Goal: Transaction & Acquisition: Purchase product/service

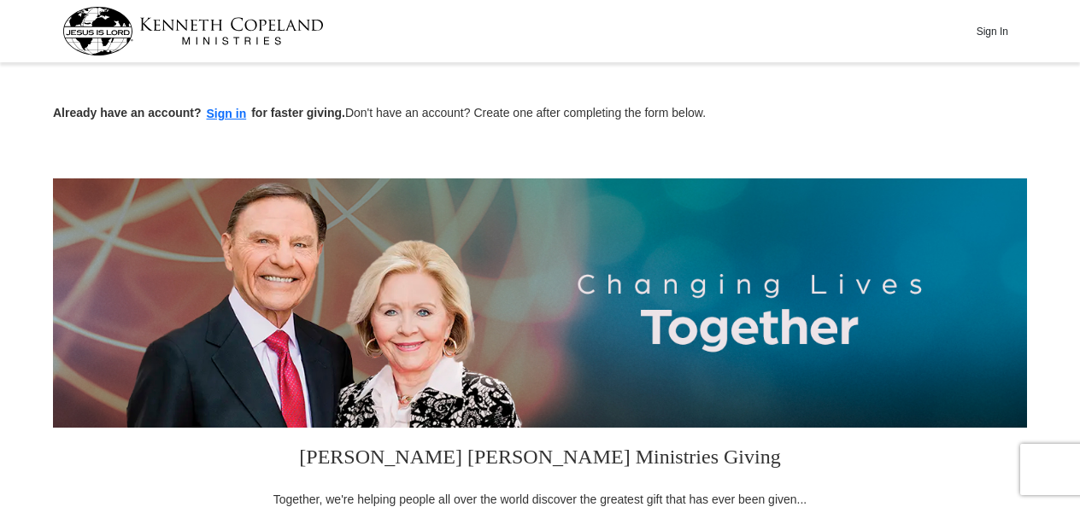
scroll to position [85, 0]
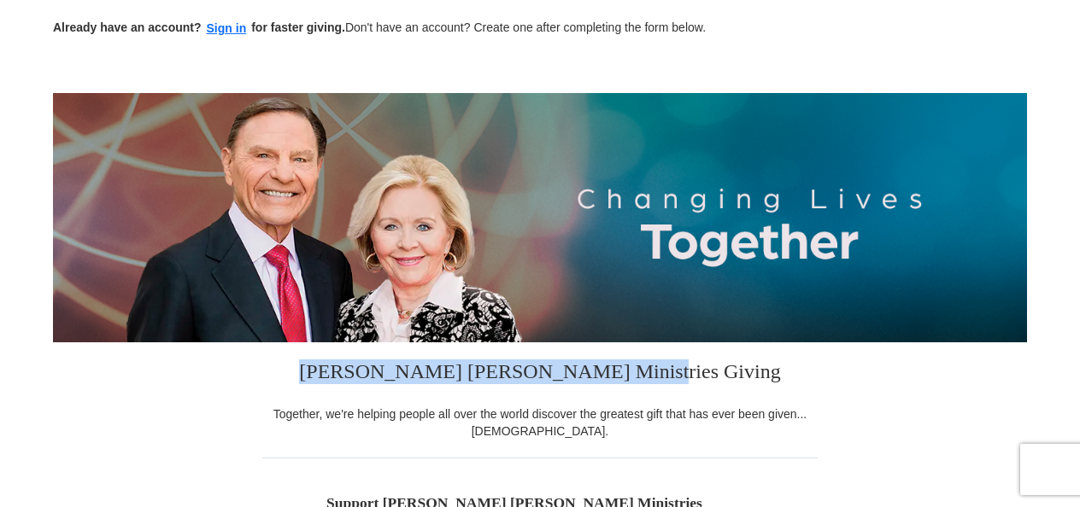
drag, startPoint x: 376, startPoint y: 369, endPoint x: 712, endPoint y: 360, distance: 336.7
click at [712, 360] on h3 "[PERSON_NAME] [PERSON_NAME] Ministries Giving" at bounding box center [539, 374] width 555 height 63
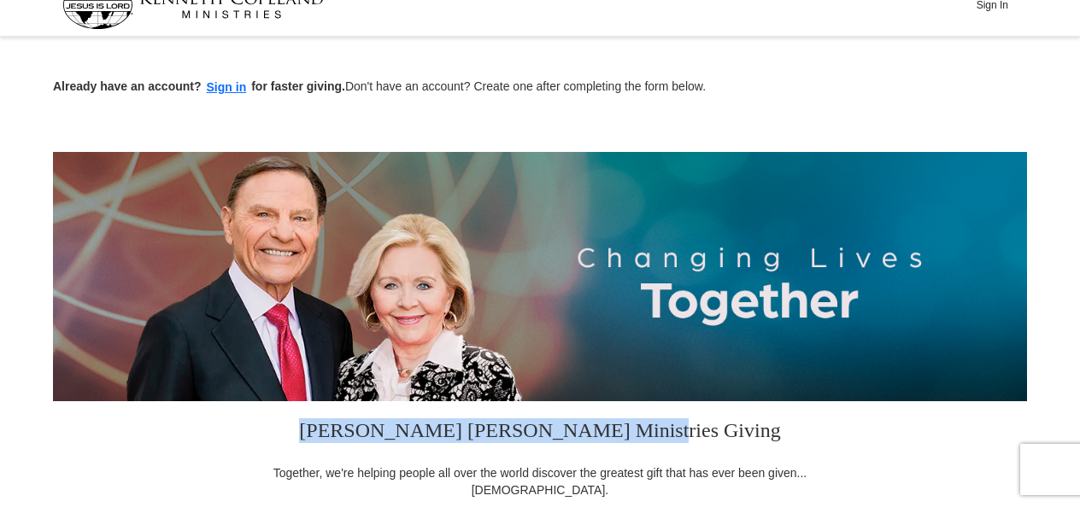
scroll to position [0, 0]
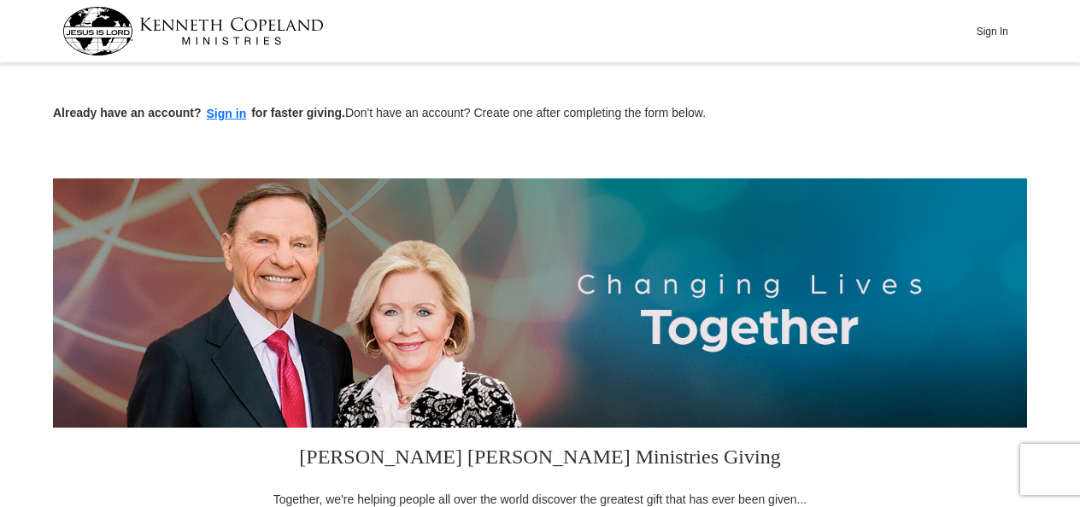
click at [196, 80] on div "Already have an account? Sign in for faster giving. Don't have an account? Crea…" at bounding box center [540, 96] width 974 height 56
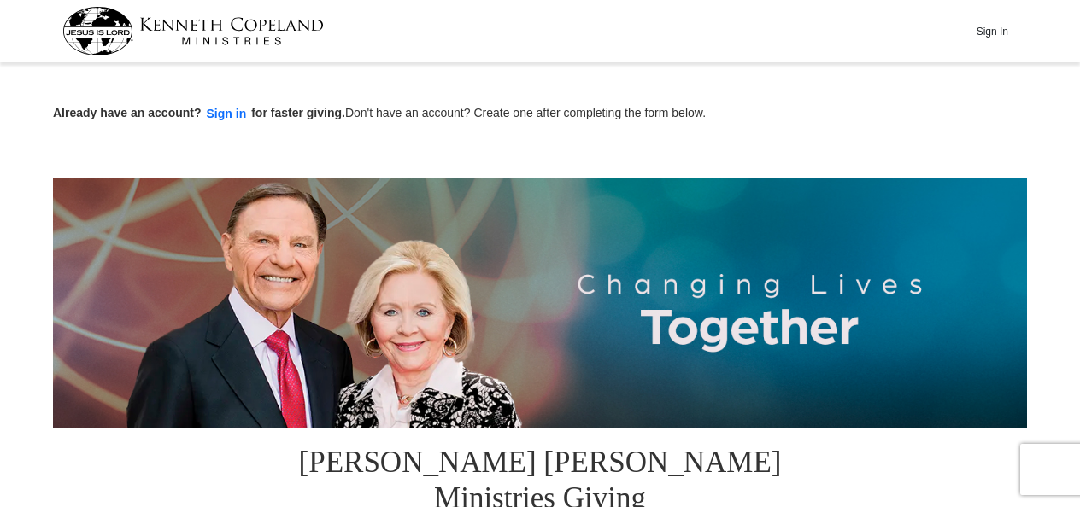
click at [788, 97] on div "Already have an account? Sign in for faster giving. Don't have an account? Crea…" at bounding box center [540, 96] width 974 height 56
